Goal: Information Seeking & Learning: Stay updated

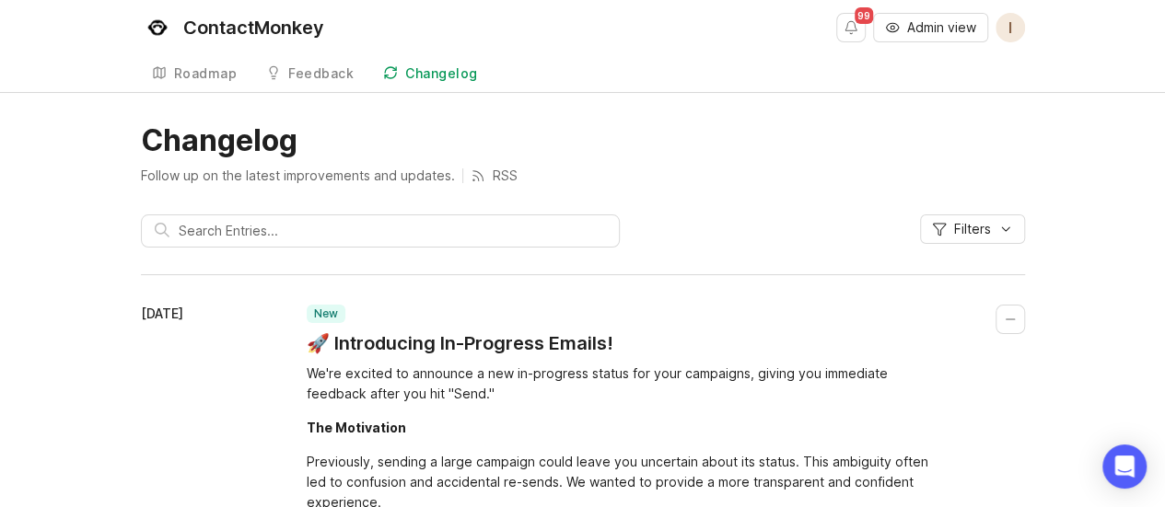
drag, startPoint x: 418, startPoint y: 71, endPoint x: 132, endPoint y: 140, distance: 294.5
click at [418, 71] on div "Changelog" at bounding box center [441, 73] width 73 height 13
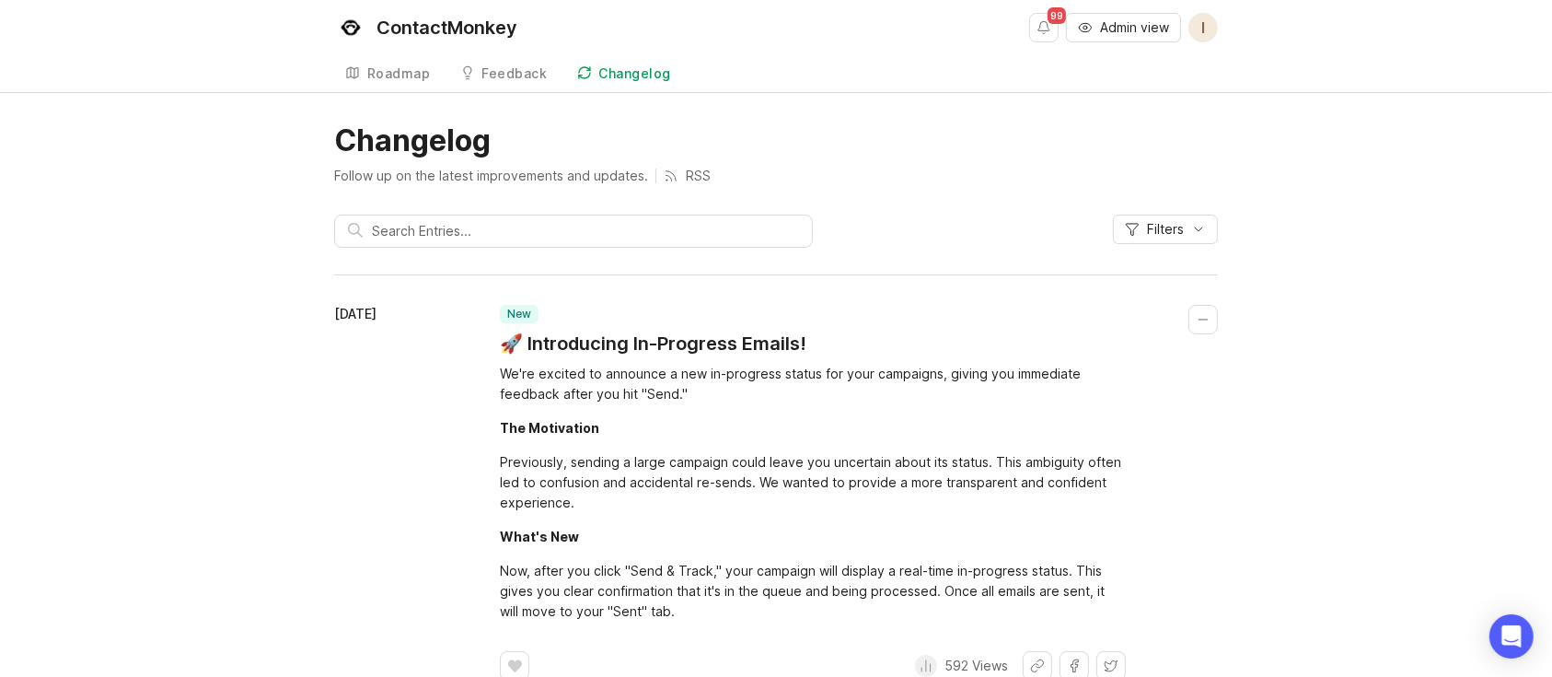
drag, startPoint x: 1129, startPoint y: 6, endPoint x: 755, endPoint y: 303, distance: 477.0
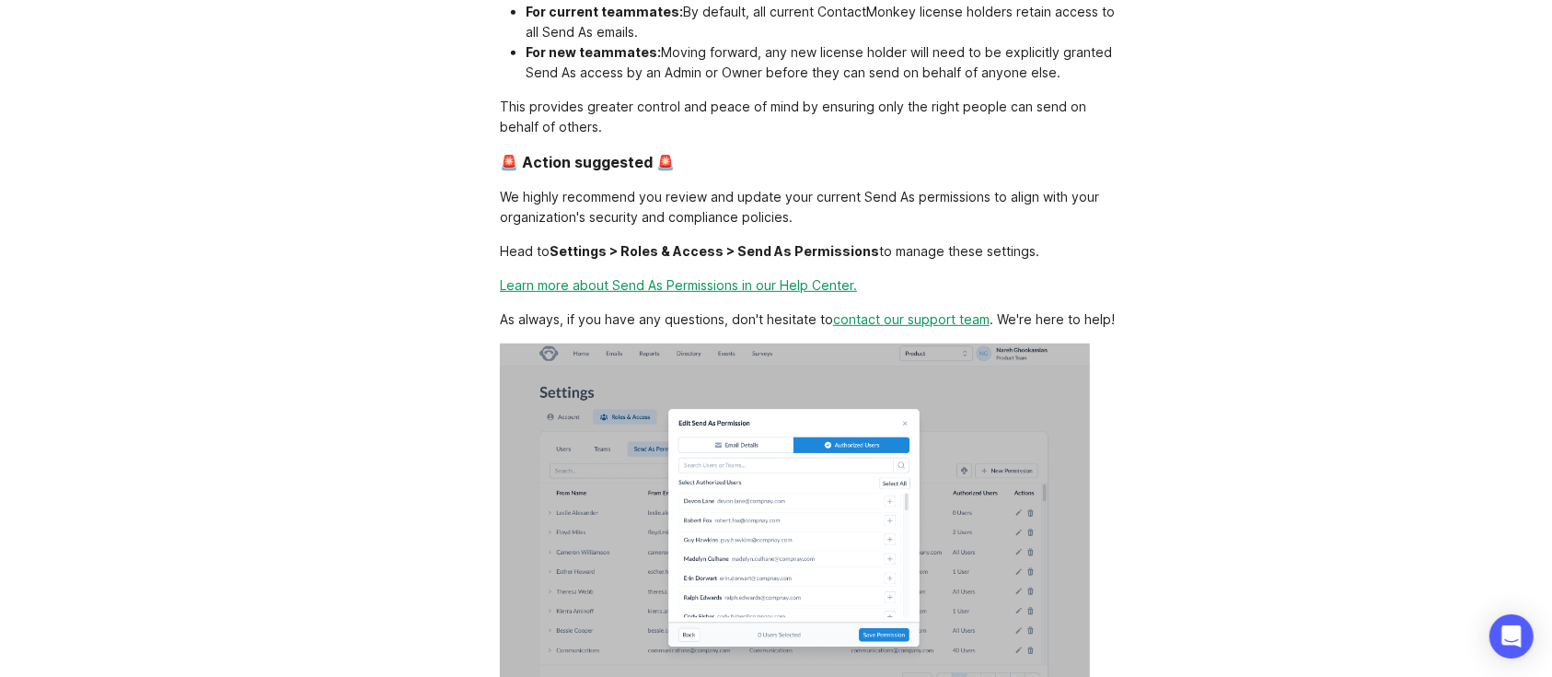
scroll to position [736, 0]
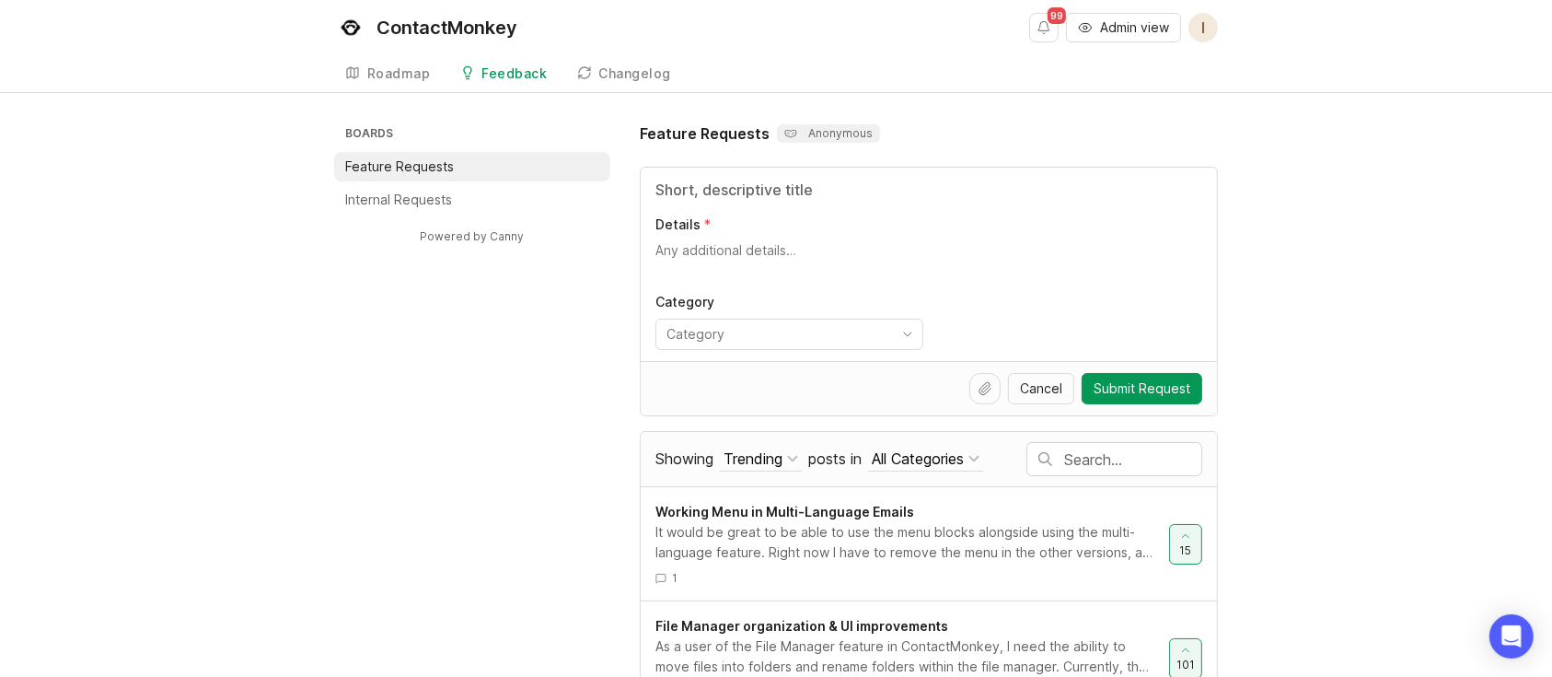
click at [643, 73] on div "Changelog" at bounding box center [635, 73] width 73 height 13
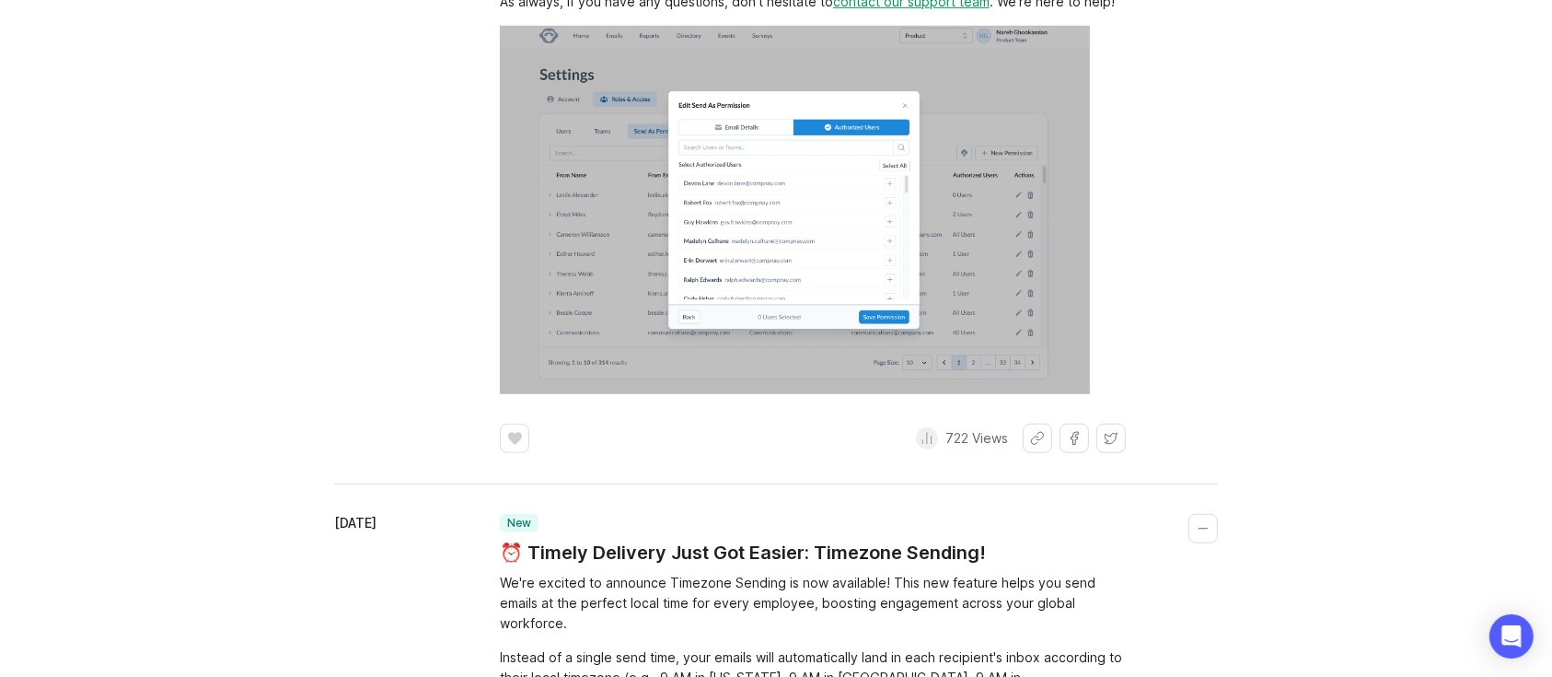
scroll to position [1718, 0]
